Goal: Information Seeking & Learning: Learn about a topic

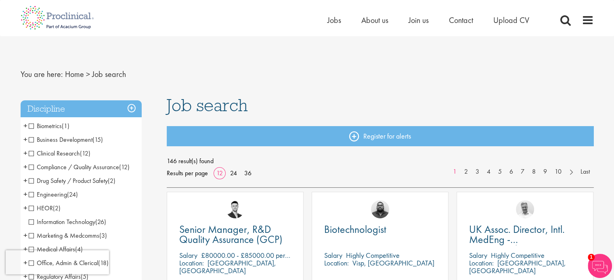
click at [31, 156] on span "Clinical Research" at bounding box center [54, 153] width 51 height 8
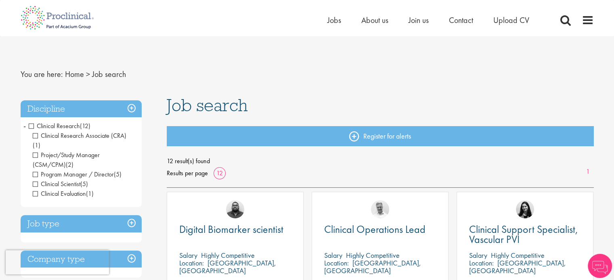
click at [31, 156] on div "Discipline Clinical Research (12) - + Clinical Research Associate (CRA) (1) Pro…" at bounding box center [81, 235] width 121 height 270
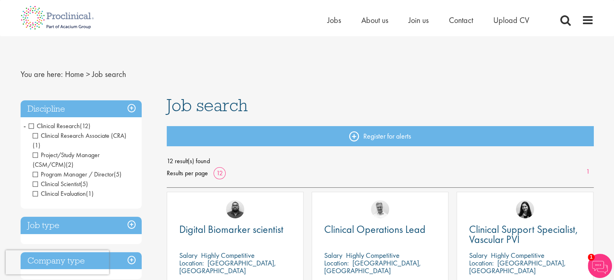
click at [35, 170] on span "Program Manager / Director" at bounding box center [73, 174] width 81 height 8
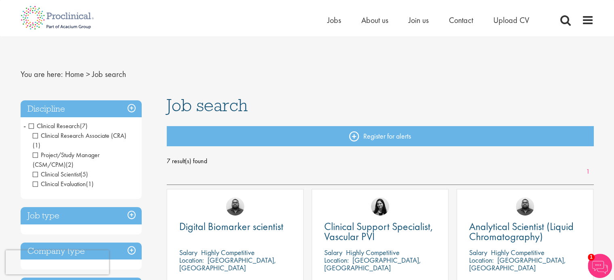
click at [33, 170] on span "Clinical Scientist" at bounding box center [57, 174] width 48 height 8
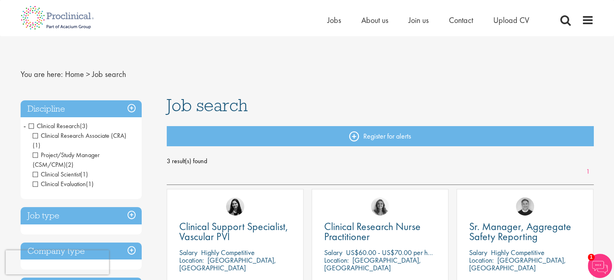
click at [37, 180] on span "Clinical Evaluation" at bounding box center [59, 184] width 53 height 8
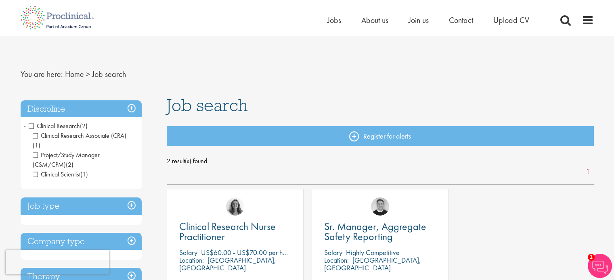
click at [31, 126] on span "Clinical Research" at bounding box center [54, 126] width 51 height 8
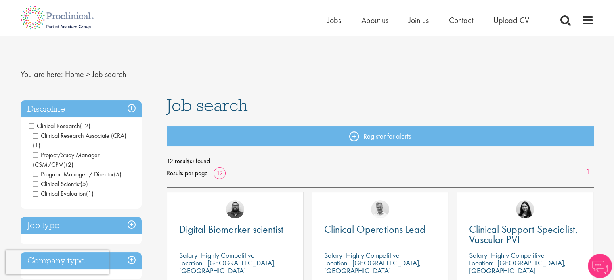
click at [37, 170] on span "Program Manager / Director" at bounding box center [73, 174] width 81 height 8
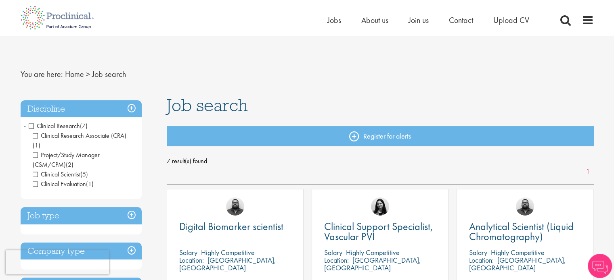
click at [35, 180] on span "Clinical Evaluation" at bounding box center [59, 184] width 53 height 8
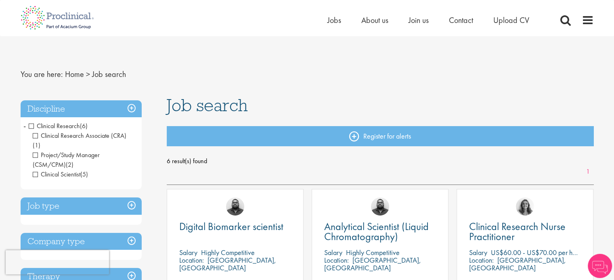
click at [34, 170] on span "Clinical Scientist" at bounding box center [57, 174] width 48 height 8
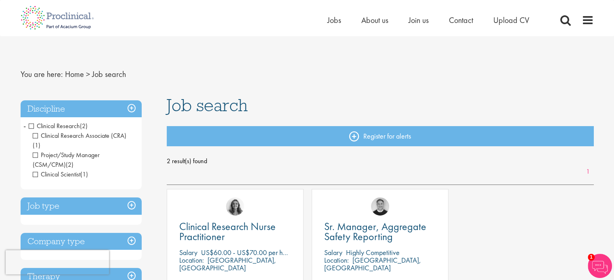
click at [35, 151] on span "Project/Study Manager (CSM/CPM)" at bounding box center [66, 160] width 67 height 18
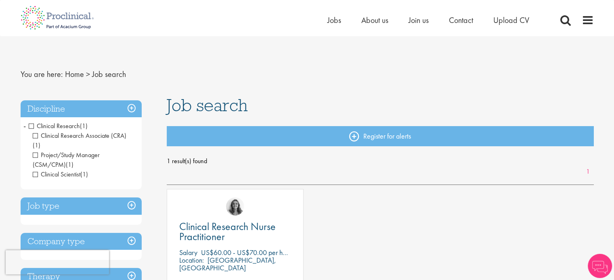
click at [34, 137] on span "Clinical Research Associate (CRA)" at bounding box center [80, 136] width 94 height 8
